Goal: Find specific page/section: Find specific page/section

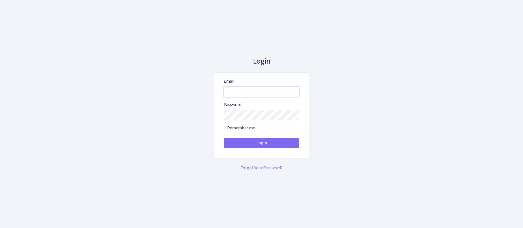
click at [253, 94] on input "Email" at bounding box center [261, 92] width 76 height 10
type input "[EMAIL_ADDRESS][DOMAIN_NAME]"
click at [223, 138] on button "Login" at bounding box center [261, 143] width 76 height 10
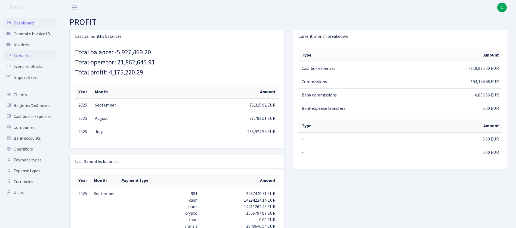
click at [29, 54] on link "Scenarios" at bounding box center [30, 55] width 54 height 11
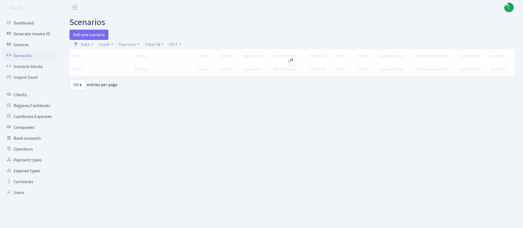
select select "100"
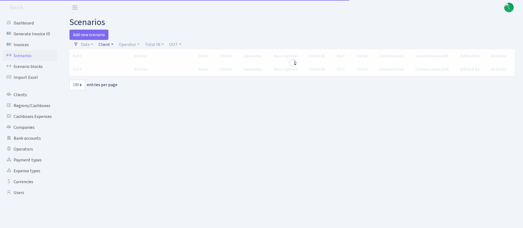
click at [103, 44] on link "Client" at bounding box center [105, 44] width 19 height 9
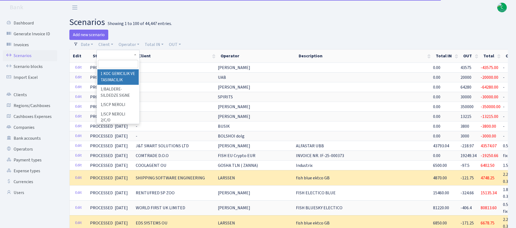
click at [118, 62] on input "search" at bounding box center [118, 64] width 40 height 8
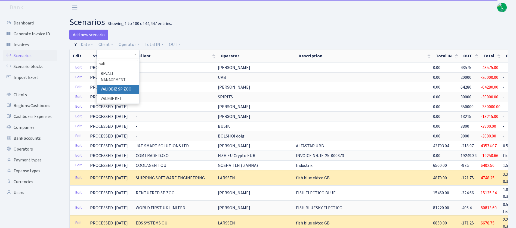
type input "vali"
click at [125, 88] on li "VALIDBIZ SP ZOO" at bounding box center [117, 90] width 41 height 10
